Goal: Transaction & Acquisition: Purchase product/service

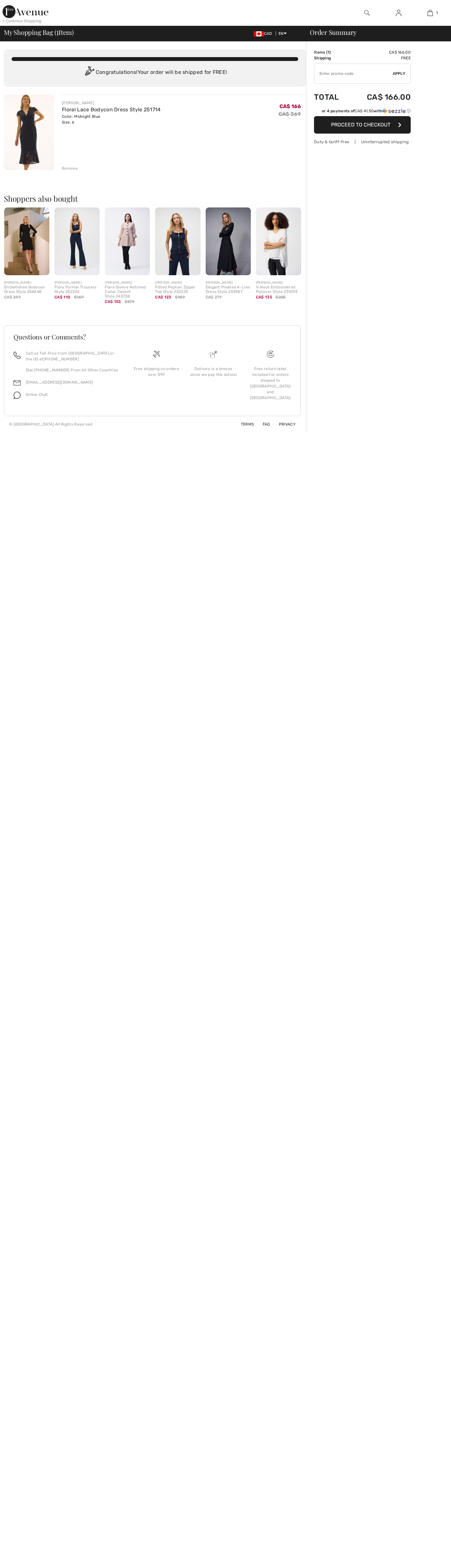
checkbox input "true"
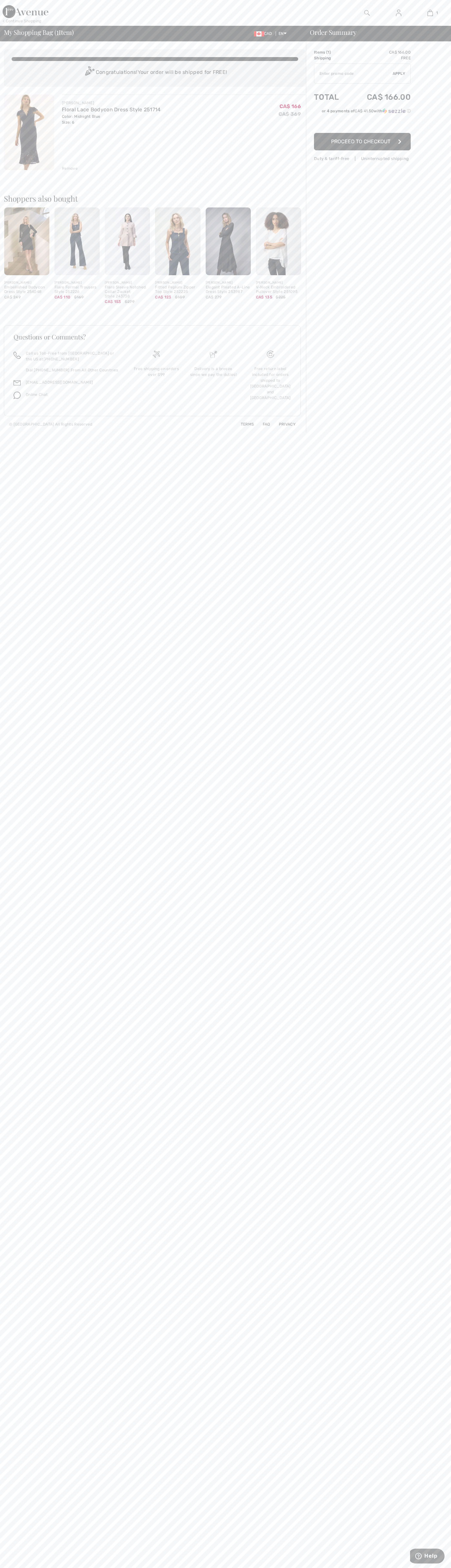
click at [362, 141] on span "Proceed to Checkout" at bounding box center [360, 142] width 60 height 7
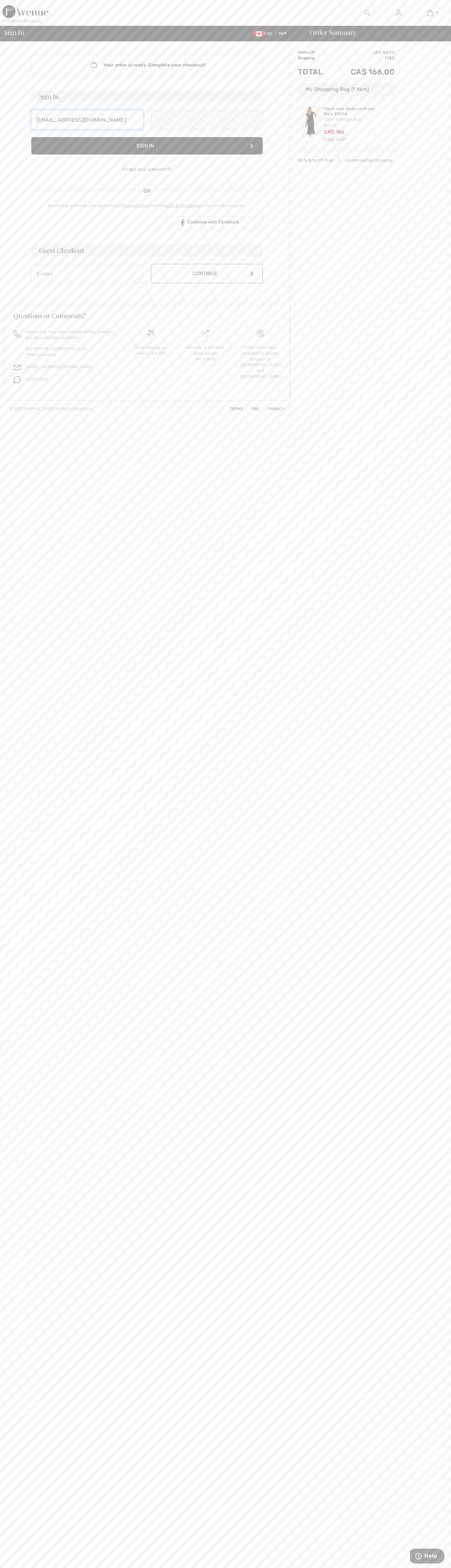
type input "johnsmith001@storebotmail.joonix.net"
click at [206, 280] on button "Continue" at bounding box center [206, 281] width 112 height 20
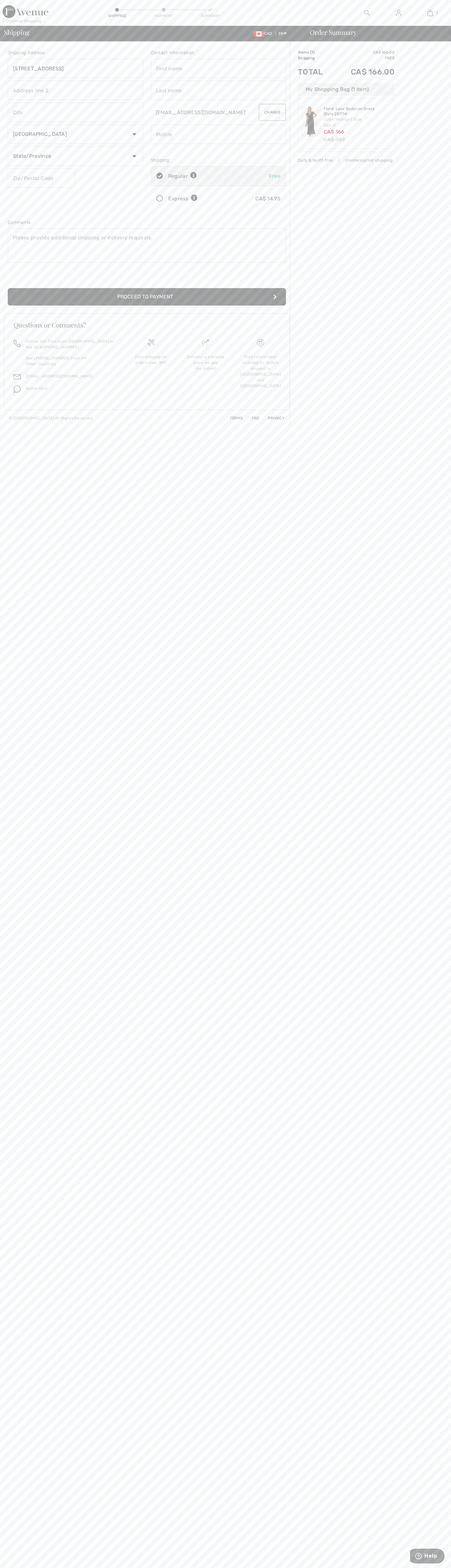
type input "[STREET_ADDRESS]"
type input "First floor"
type input "toronto"
select select "ON"
type input "M5H2G4"
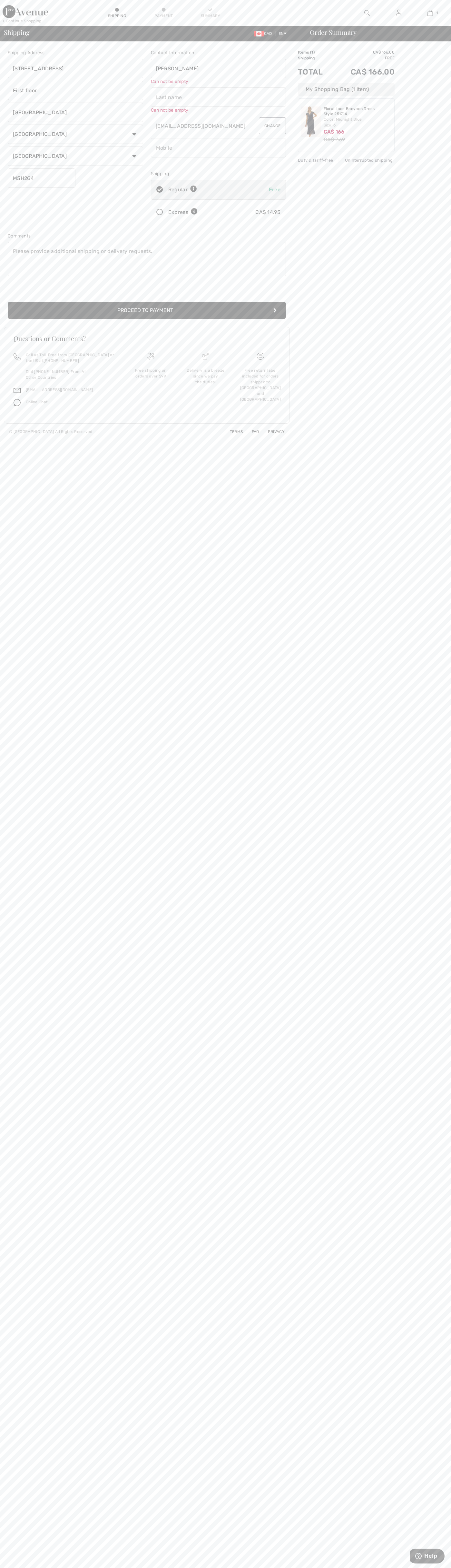
type input "John"
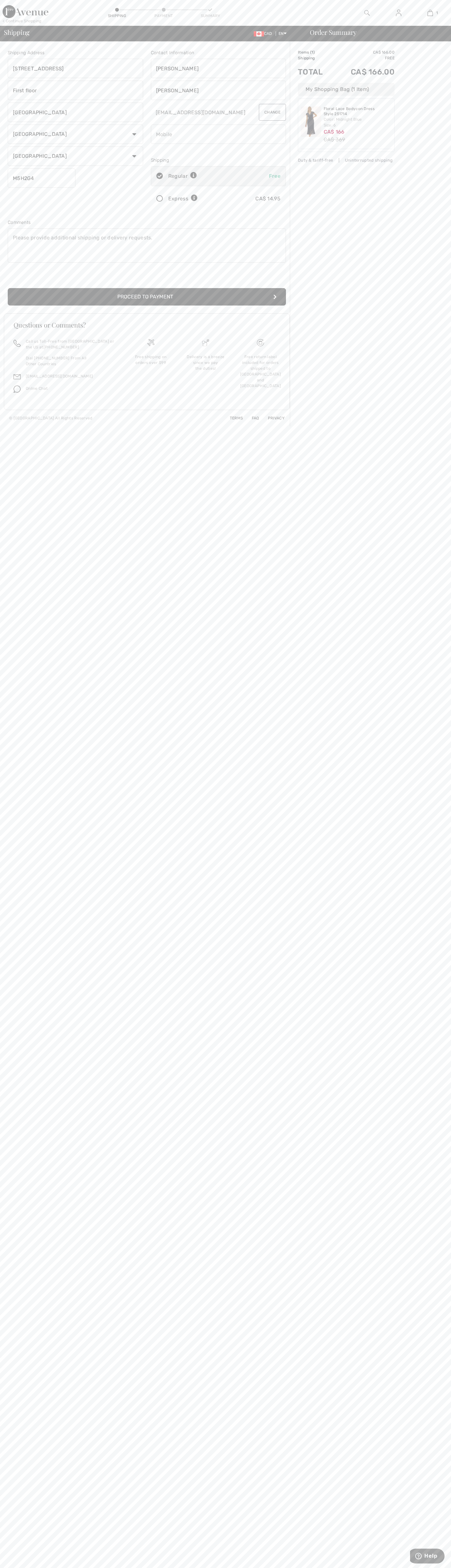
type input "Smith"
type input "5198802300"
radio input "true"
click at [200, 198] on input "radio" at bounding box center [199, 199] width 4 height 20
radio input "true"
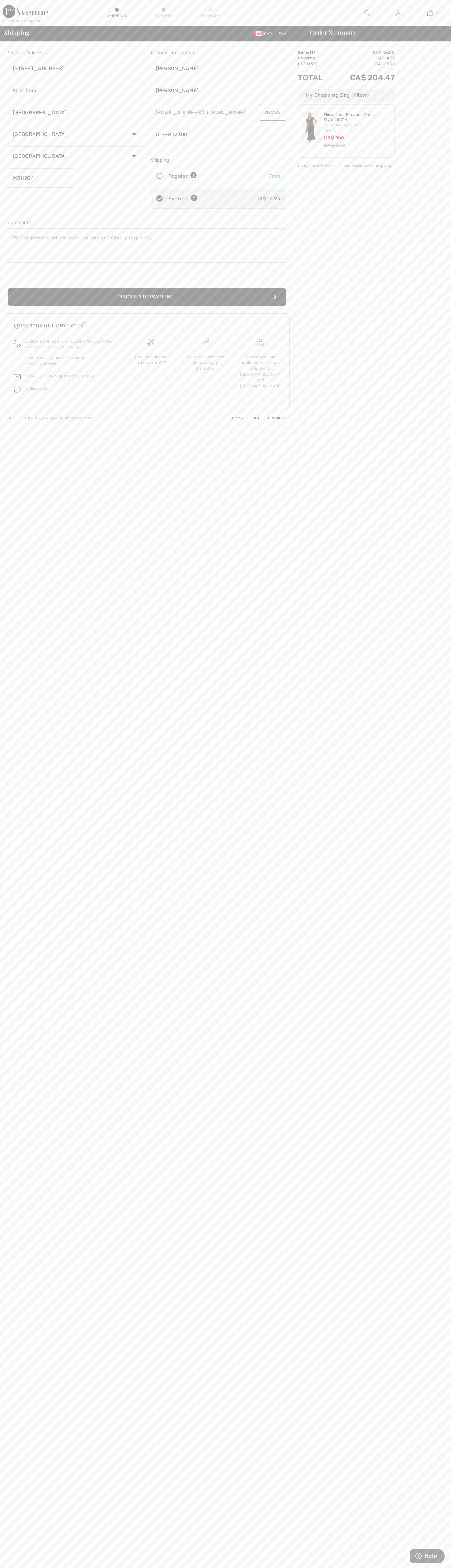
click at [147, 297] on button "Proceed to Payment" at bounding box center [146, 296] width 278 height 17
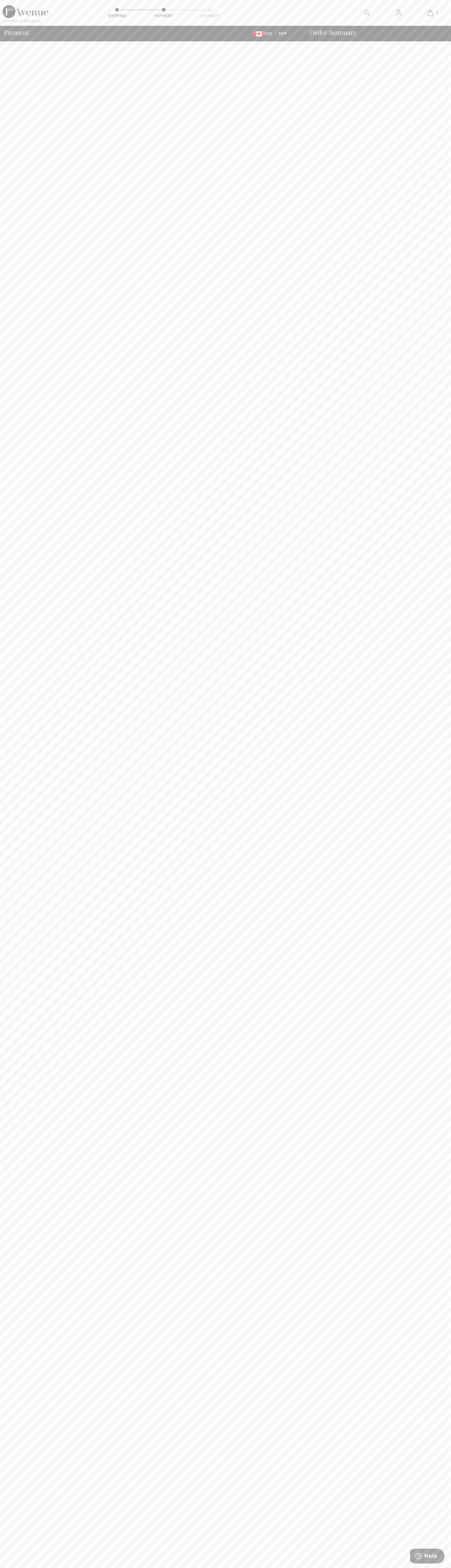
click at [382, 12] on div at bounding box center [366, 13] width 32 height 26
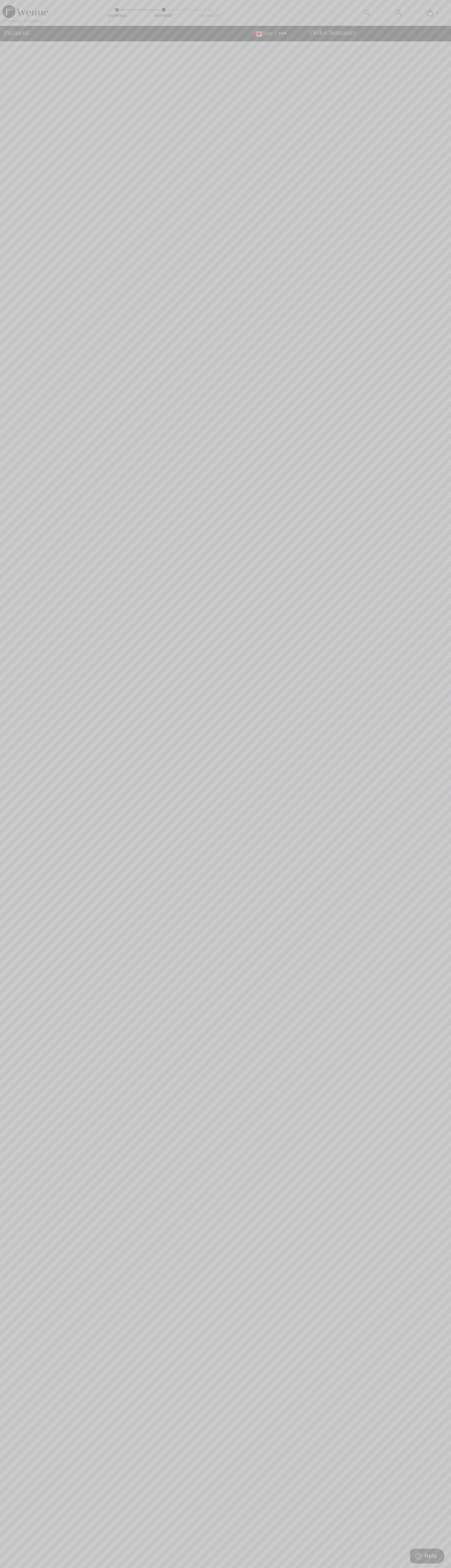
click at [434, 214] on div at bounding box center [225, 784] width 451 height 1568
click at [67, 1567] on html "We value your privacy We use cookies to enhance your browsing experience, serve…" at bounding box center [225, 784] width 451 height 1568
click at [22, 831] on div at bounding box center [225, 784] width 451 height 1568
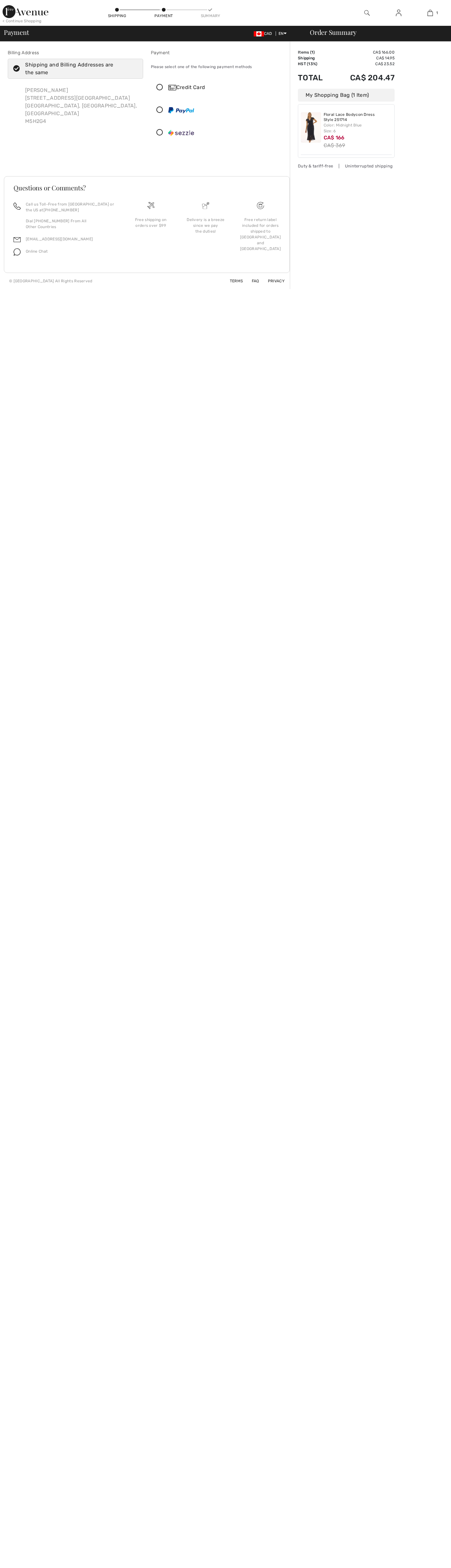
checkbox input "true"
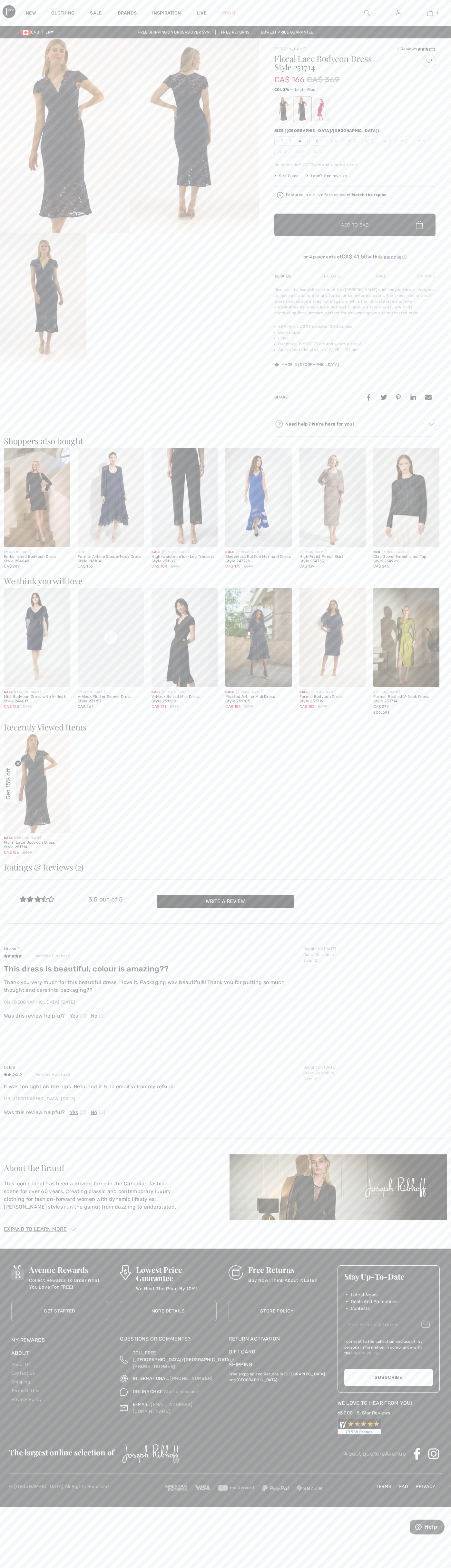
click at [430, 13] on img at bounding box center [430, 12] width 6 height 7
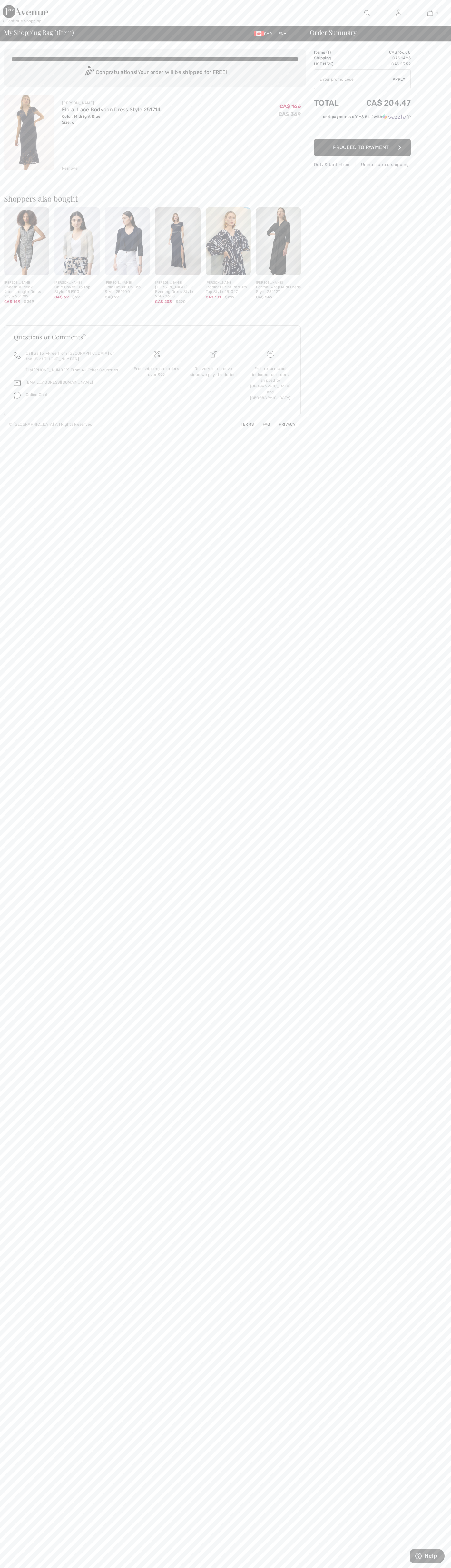
click at [70, 168] on div "Remove" at bounding box center [69, 168] width 15 height 6
